Goal: Find specific page/section: Find specific page/section

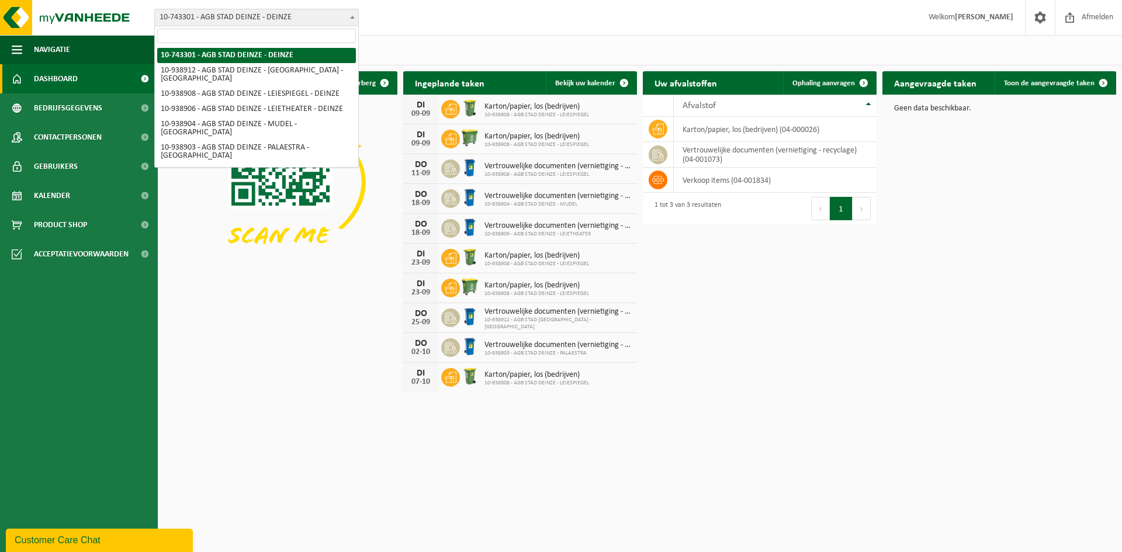
click at [251, 19] on span "10-743301 - AGB STAD DEINZE - DEINZE" at bounding box center [256, 17] width 203 height 16
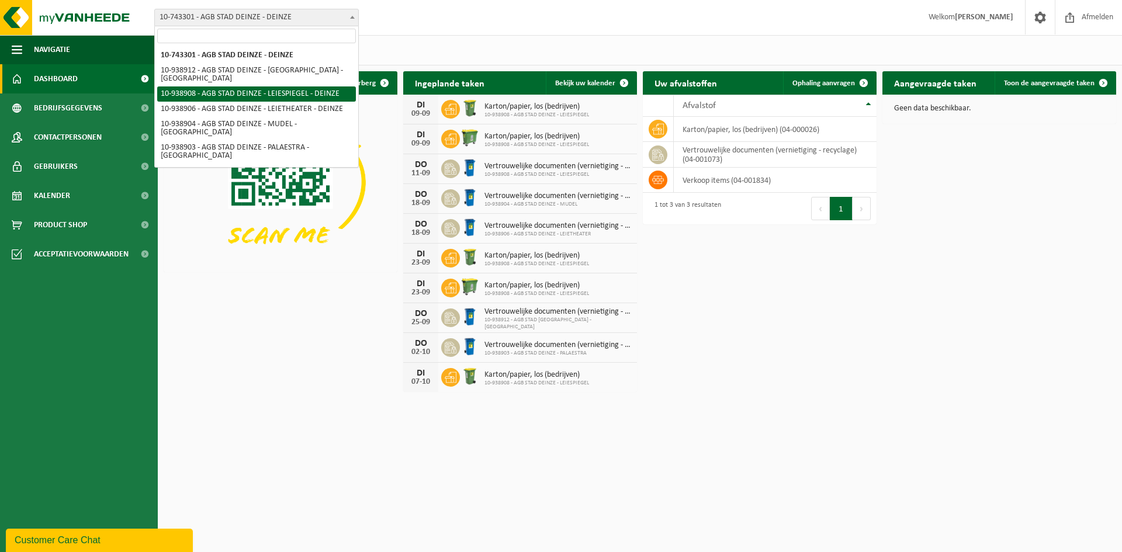
select select "138162"
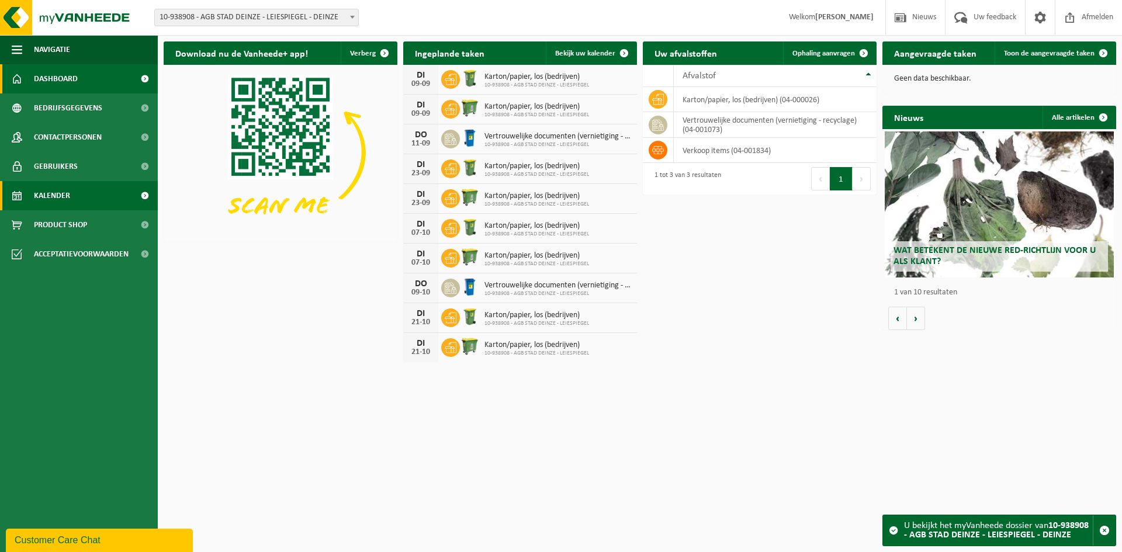
click at [75, 197] on link "Kalender" at bounding box center [79, 195] width 158 height 29
